Goal: Information Seeking & Learning: Ask a question

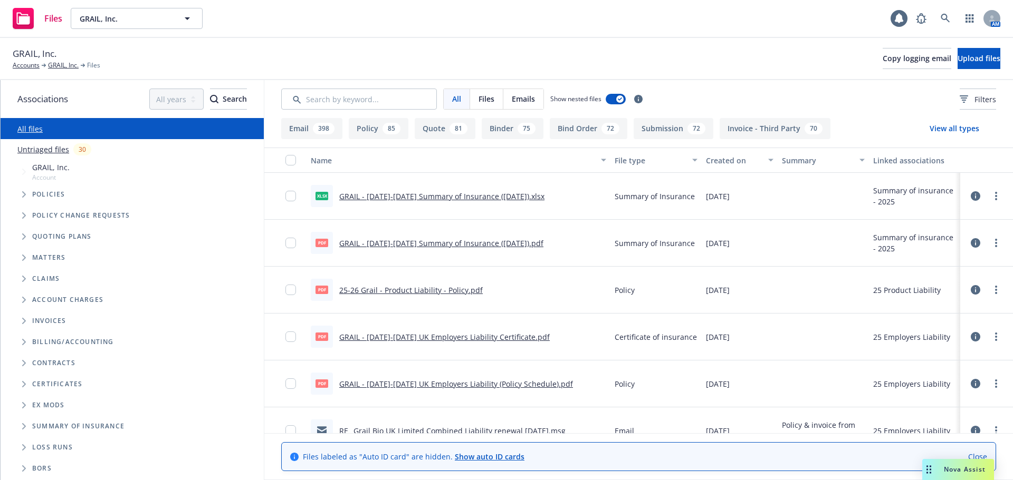
click at [976, 469] on span "Nova Assist" at bounding box center [965, 469] width 42 height 9
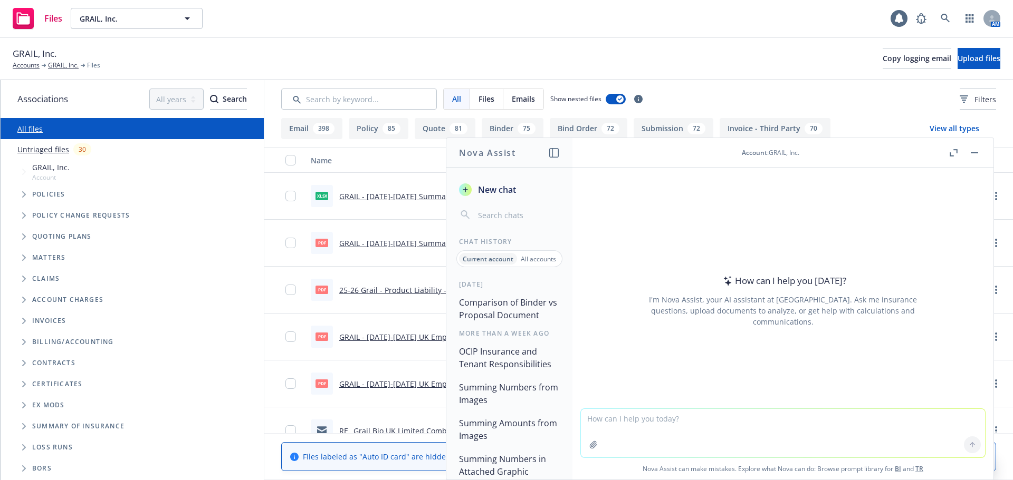
click at [616, 421] on textarea at bounding box center [783, 433] width 404 height 49
type textarea "what are the insurance requirements for medical professional liability in [US_S…"
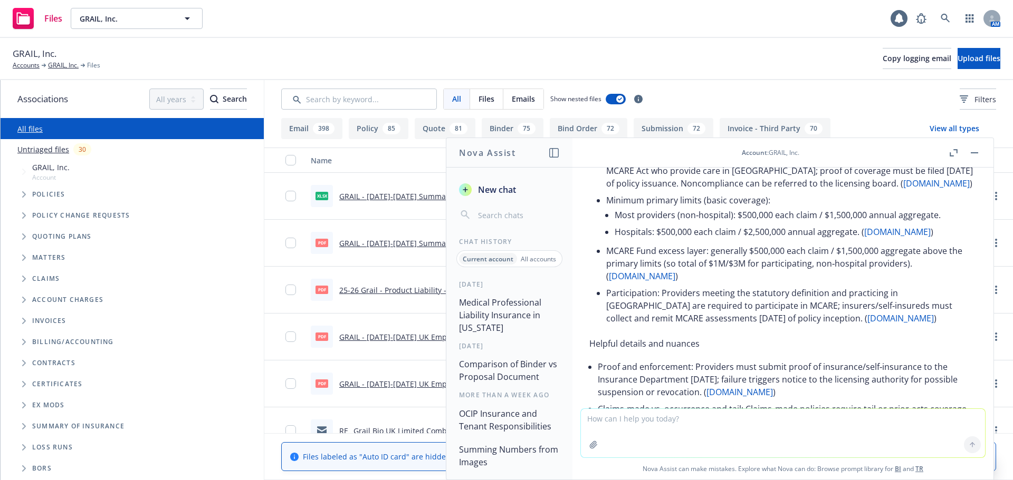
scroll to position [127, 0]
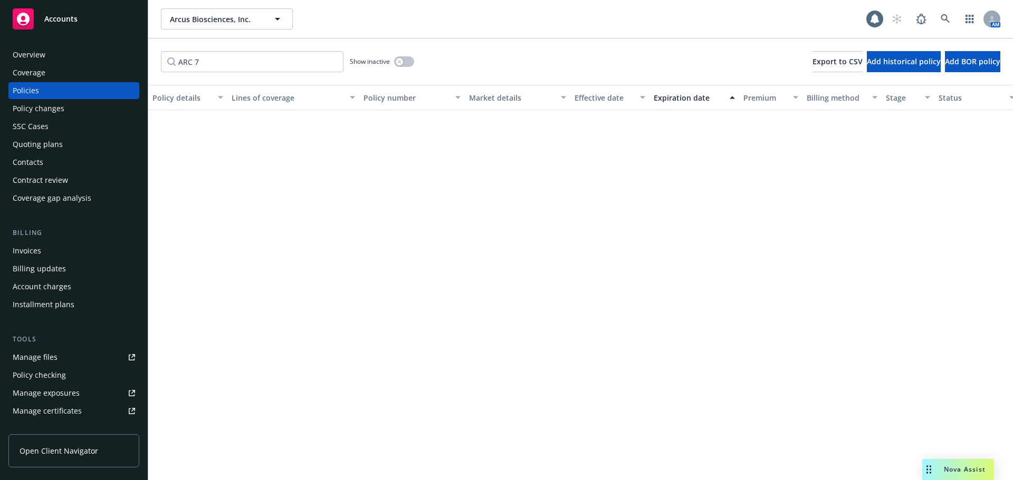
scroll to position [2929, 0]
